Goal: Navigation & Orientation: Find specific page/section

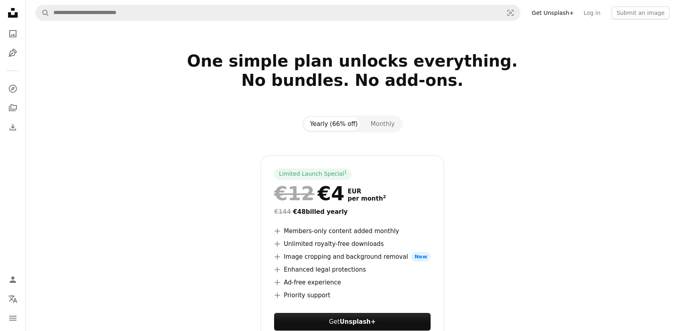
click at [560, 13] on link "Get Unsplash+" at bounding box center [553, 12] width 52 height 13
click at [16, 10] on icon "Unsplash logo Unsplash Home" at bounding box center [13, 13] width 16 height 16
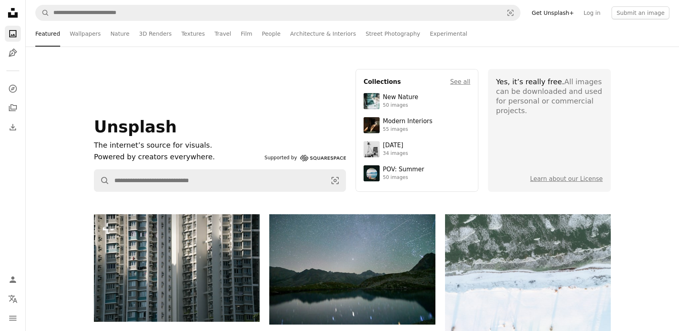
click at [561, 13] on link "Get Unsplash+" at bounding box center [553, 12] width 52 height 13
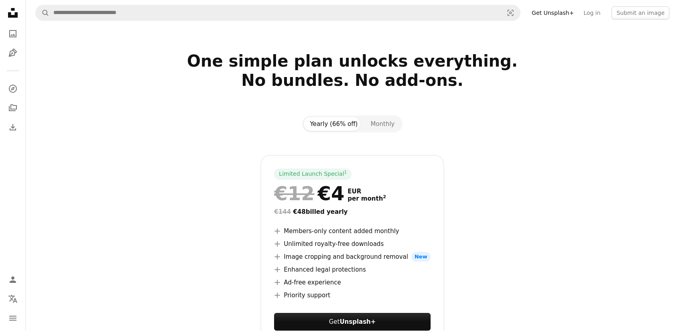
click at [12, 13] on icon "Unsplash logo Unsplash Home" at bounding box center [13, 13] width 16 height 16
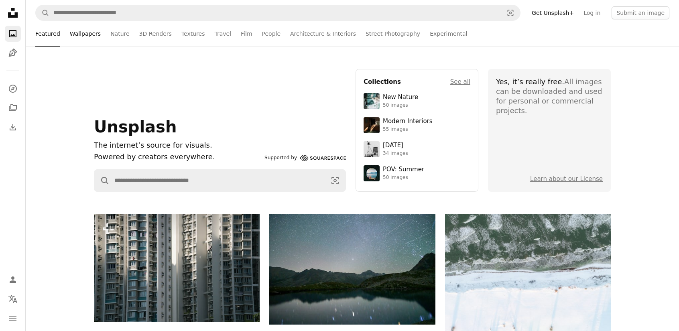
click at [77, 31] on link "Wallpapers" at bounding box center [85, 34] width 31 height 26
